Goal: Information Seeking & Learning: Learn about a topic

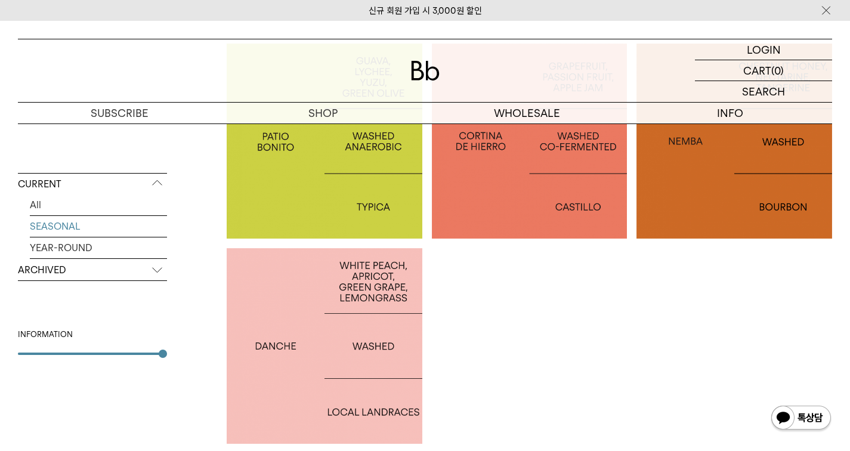
scroll to position [358, 0]
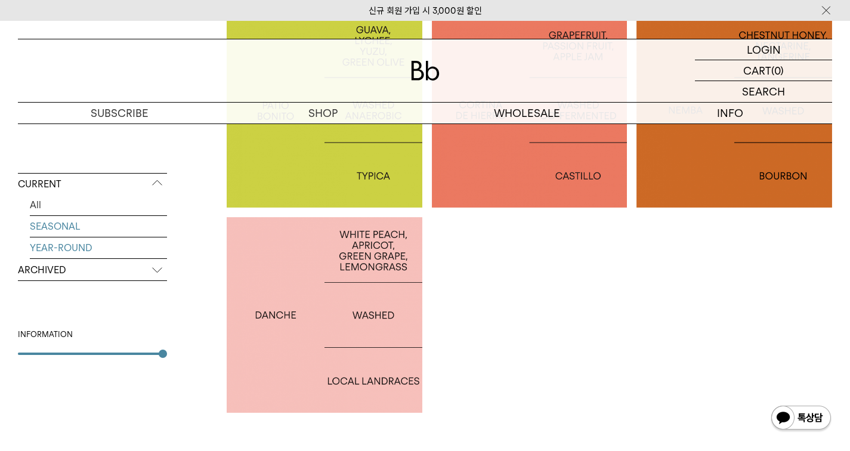
click at [98, 249] on link "YEAR-ROUND" at bounding box center [98, 247] width 137 height 21
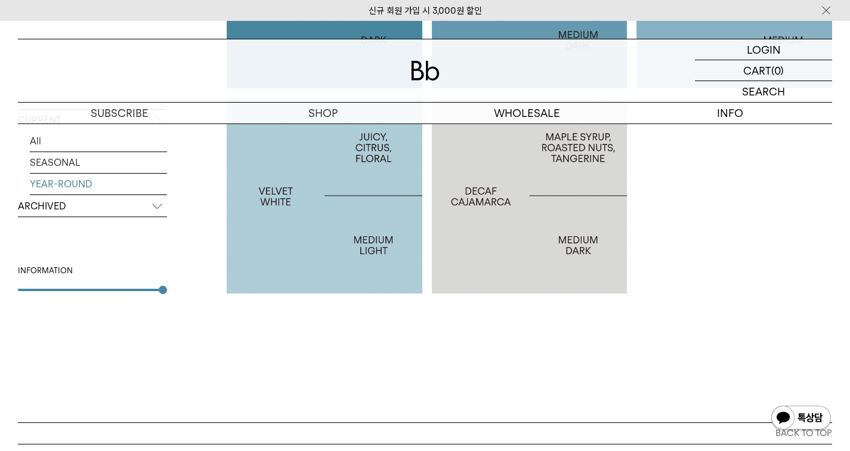
scroll to position [119, 0]
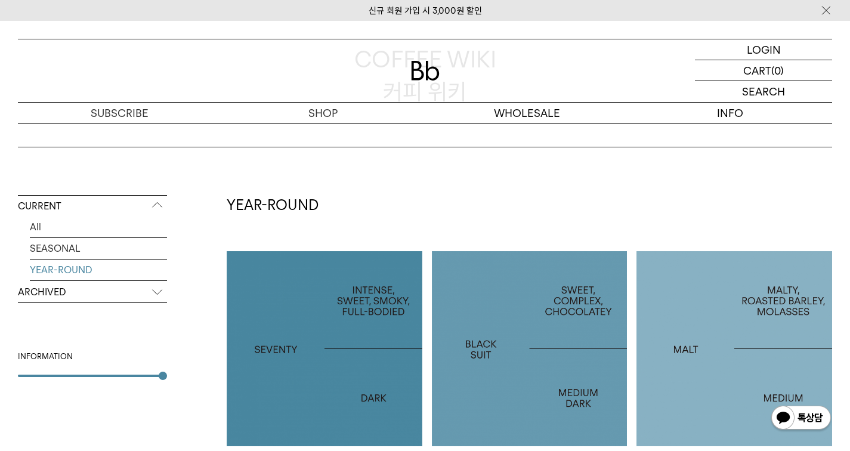
click at [116, 291] on p "ARCHIVED" at bounding box center [92, 292] width 149 height 21
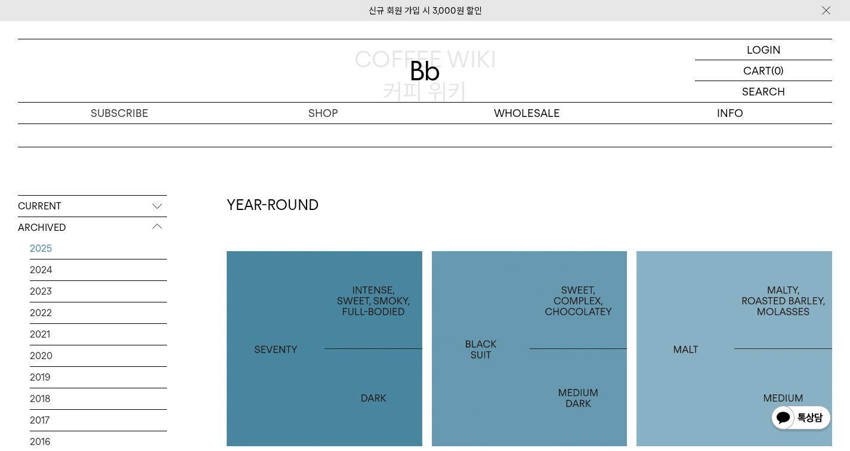
click at [109, 249] on link "2025" at bounding box center [98, 248] width 137 height 21
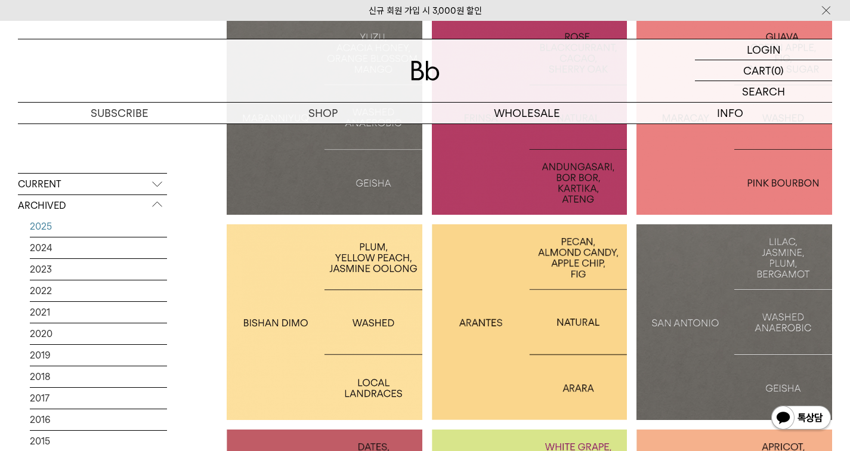
scroll to position [358, 0]
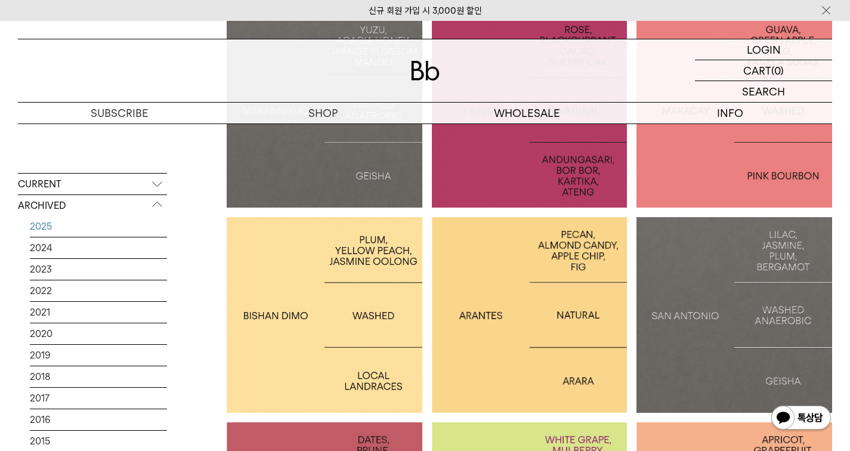
click at [360, 326] on div at bounding box center [325, 315] width 196 height 196
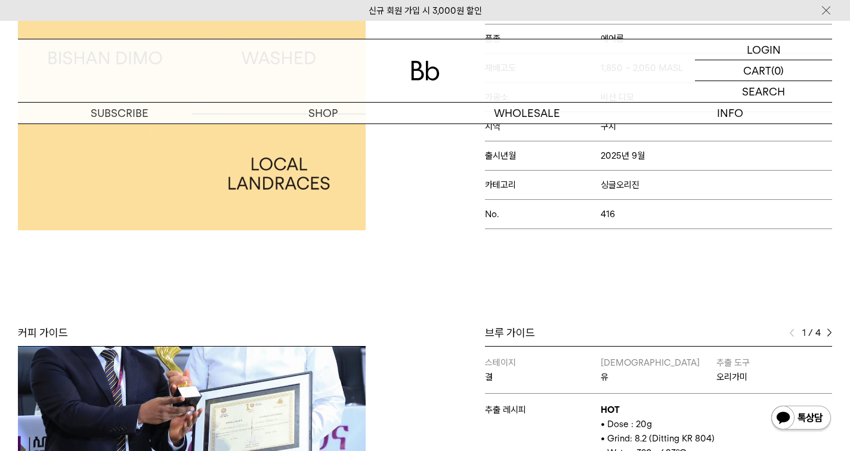
scroll to position [358, 0]
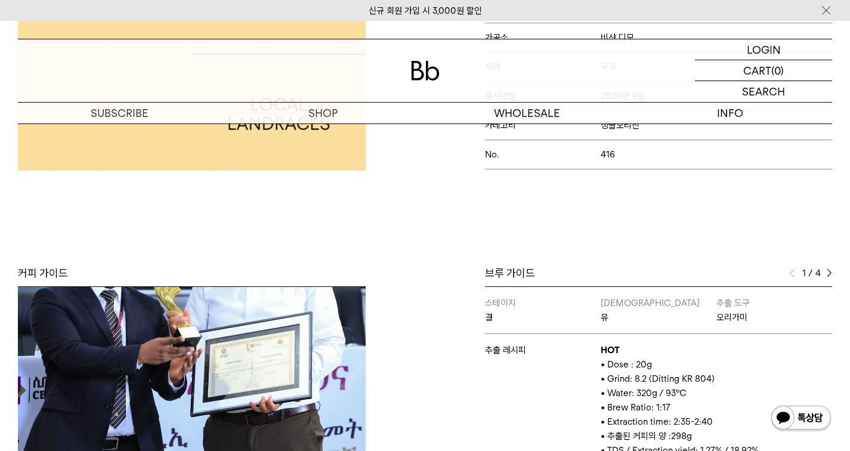
click at [829, 271] on img at bounding box center [829, 273] width 5 height 8
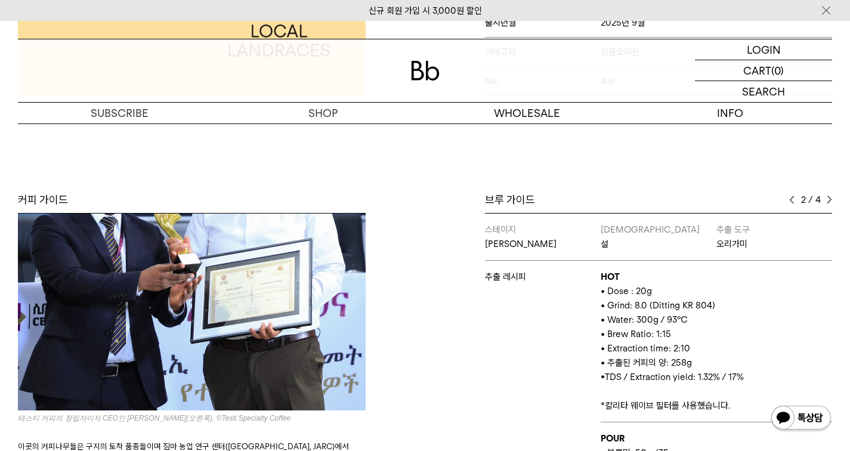
scroll to position [418, 0]
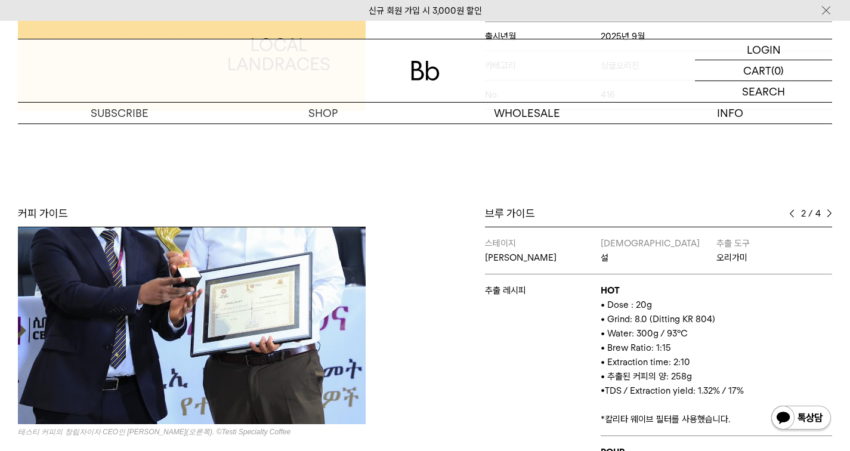
click at [783, 211] on div "브루 가이드" at bounding box center [659, 213] width 348 height 14
click at [793, 210] on img at bounding box center [791, 213] width 5 height 8
click at [828, 214] on img at bounding box center [829, 213] width 5 height 8
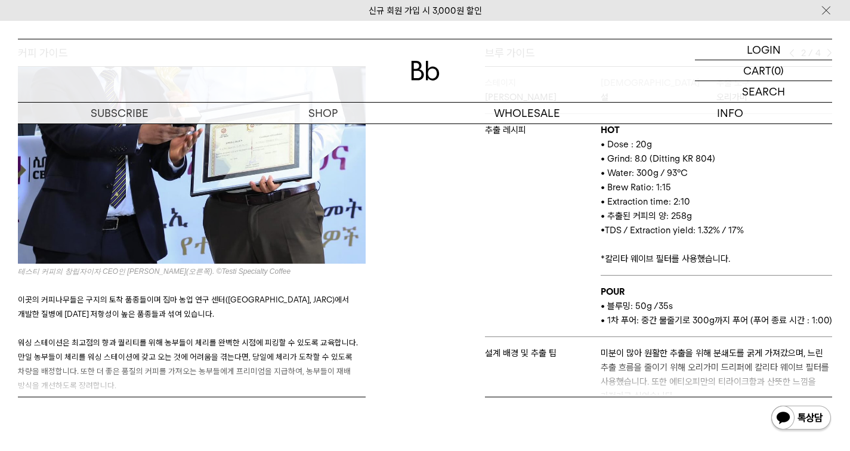
scroll to position [358, 0]
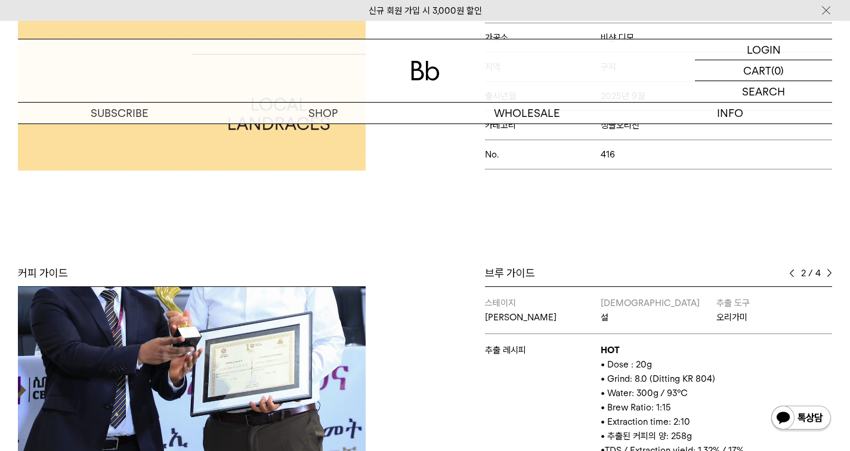
drag, startPoint x: 832, startPoint y: 268, endPoint x: 826, endPoint y: 263, distance: 8.4
click at [826, 263] on div "Bb의 커피 ALL SEASONAL YEAR-ROUND AUCTION SERIES ARCHIVE 2023 2022 2021 2020 2019 …" at bounding box center [425, 250] width 850 height 854
click at [826, 276] on div "2 / 4" at bounding box center [810, 273] width 43 height 14
click at [827, 276] on img at bounding box center [829, 273] width 5 height 8
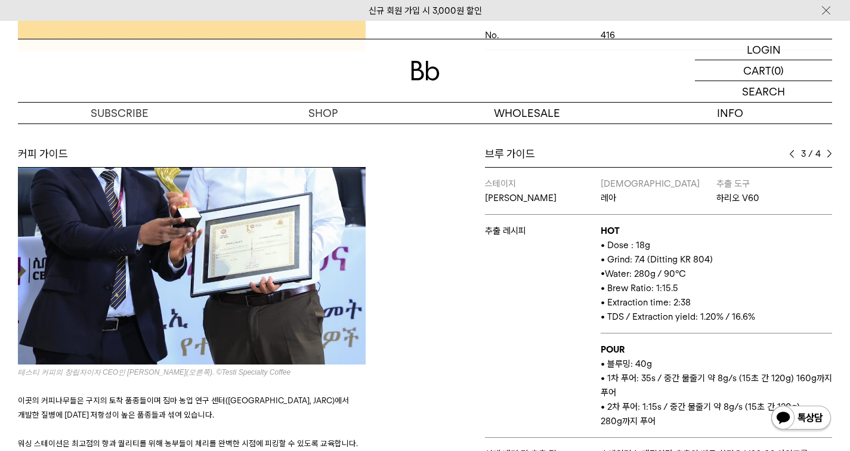
scroll to position [298, 0]
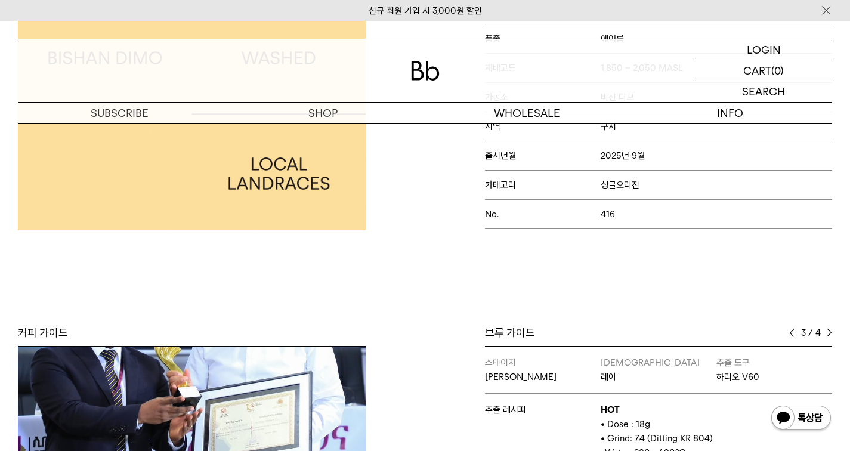
click at [831, 332] on img at bounding box center [829, 333] width 5 height 8
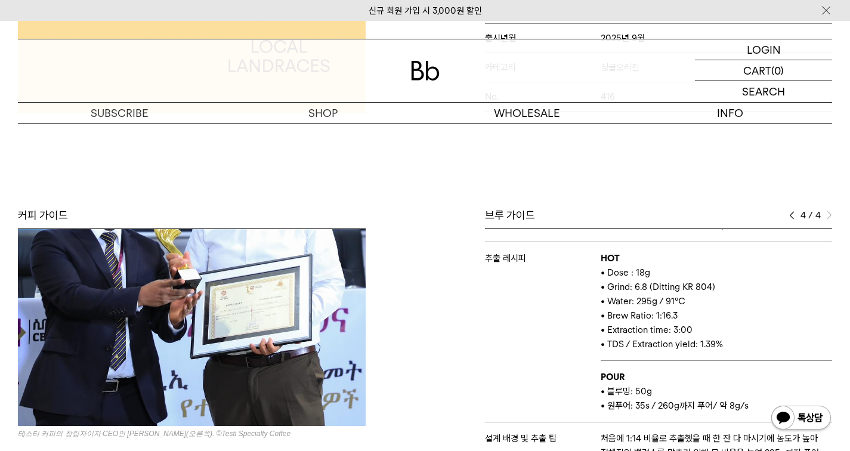
scroll to position [597, 0]
